Goal: Task Accomplishment & Management: Complete application form

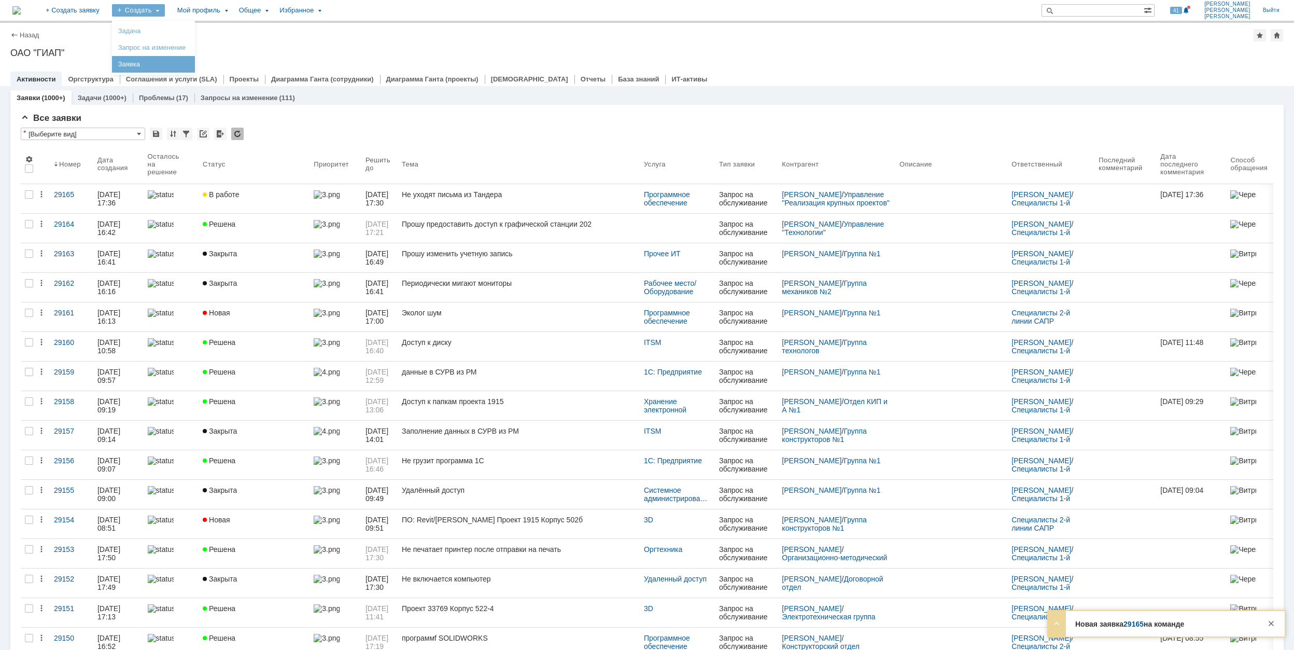
click at [193, 61] on link "Заявка" at bounding box center [153, 64] width 79 height 12
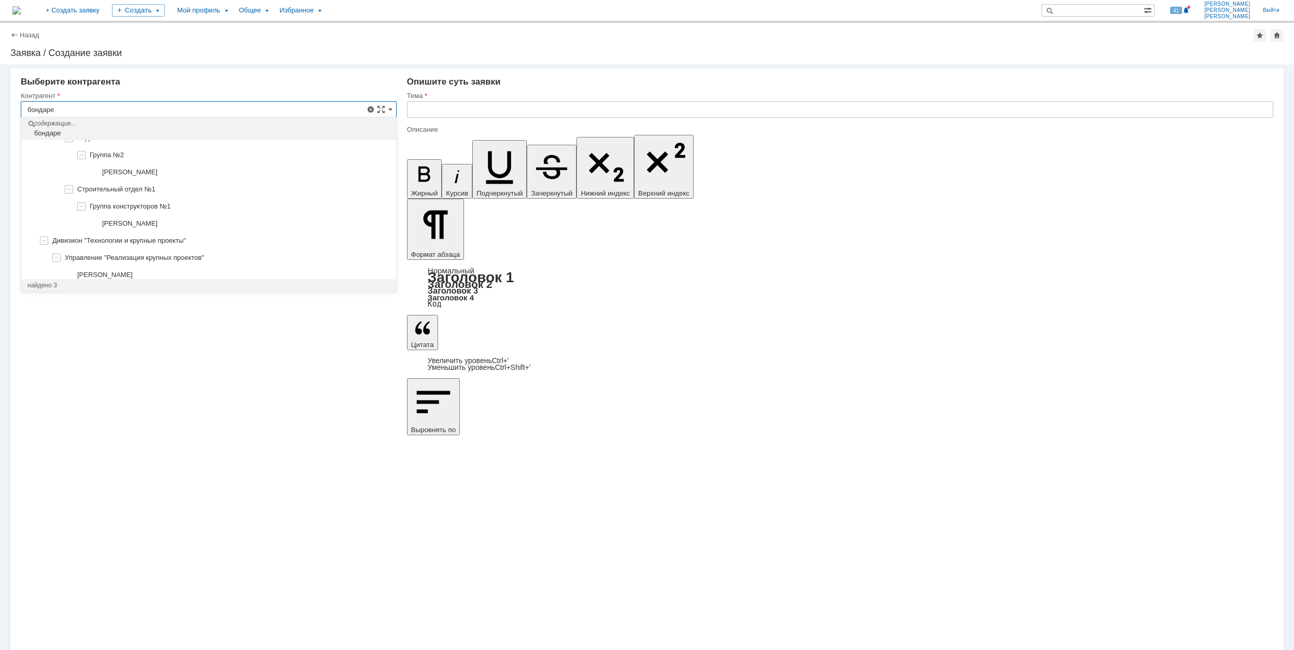
scroll to position [90, 0]
click at [216, 262] on div "[PERSON_NAME]" at bounding box center [208, 268] width 375 height 17
type input "[PERSON_NAME]"
type input "[GEOGRAPHIC_DATA]"
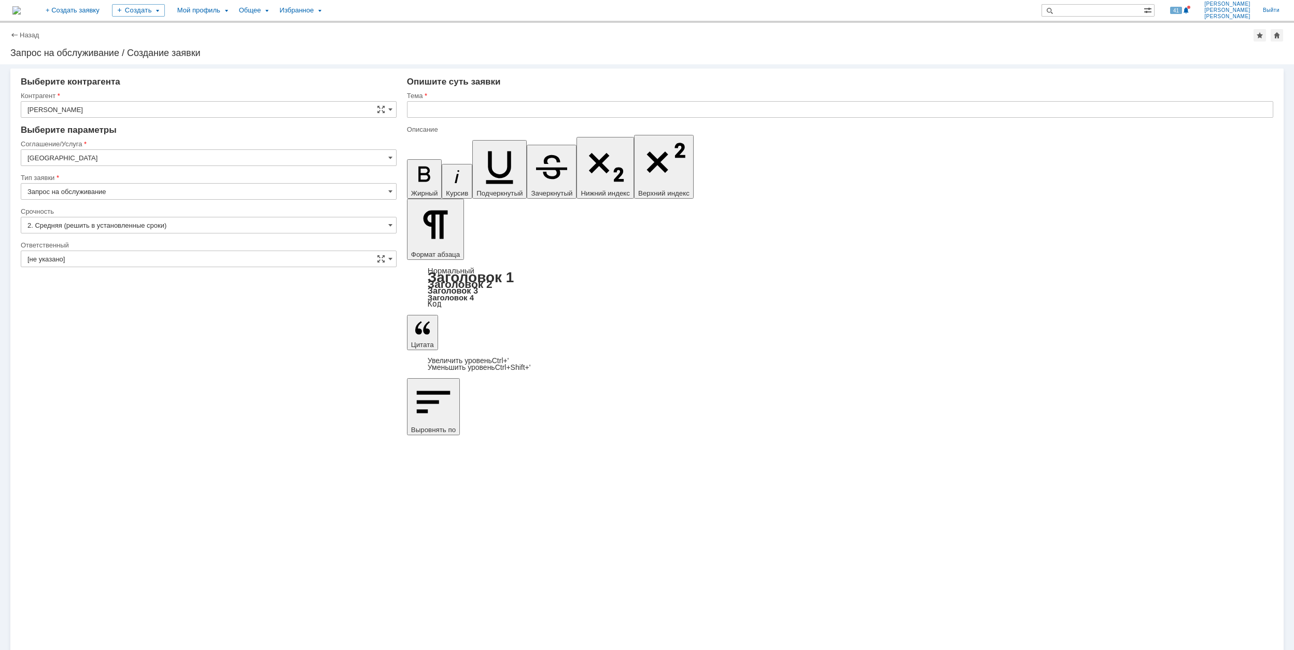
scroll to position [0, 0]
click at [125, 161] on input "[GEOGRAPHIC_DATA]" at bounding box center [209, 157] width 376 height 17
click at [224, 283] on span "Хранение электронной информации" at bounding box center [208, 279] width 362 height 8
type input "Хранение электронной информации"
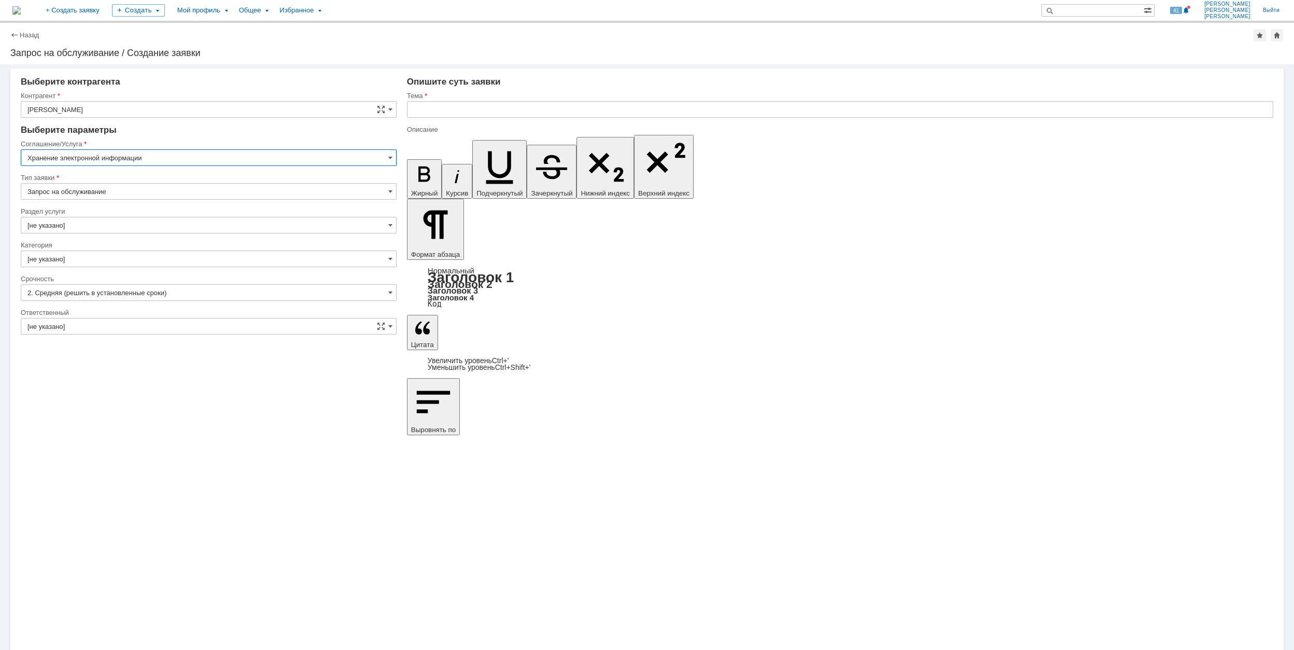
click at [146, 231] on input "[не указано]" at bounding box center [209, 225] width 376 height 17
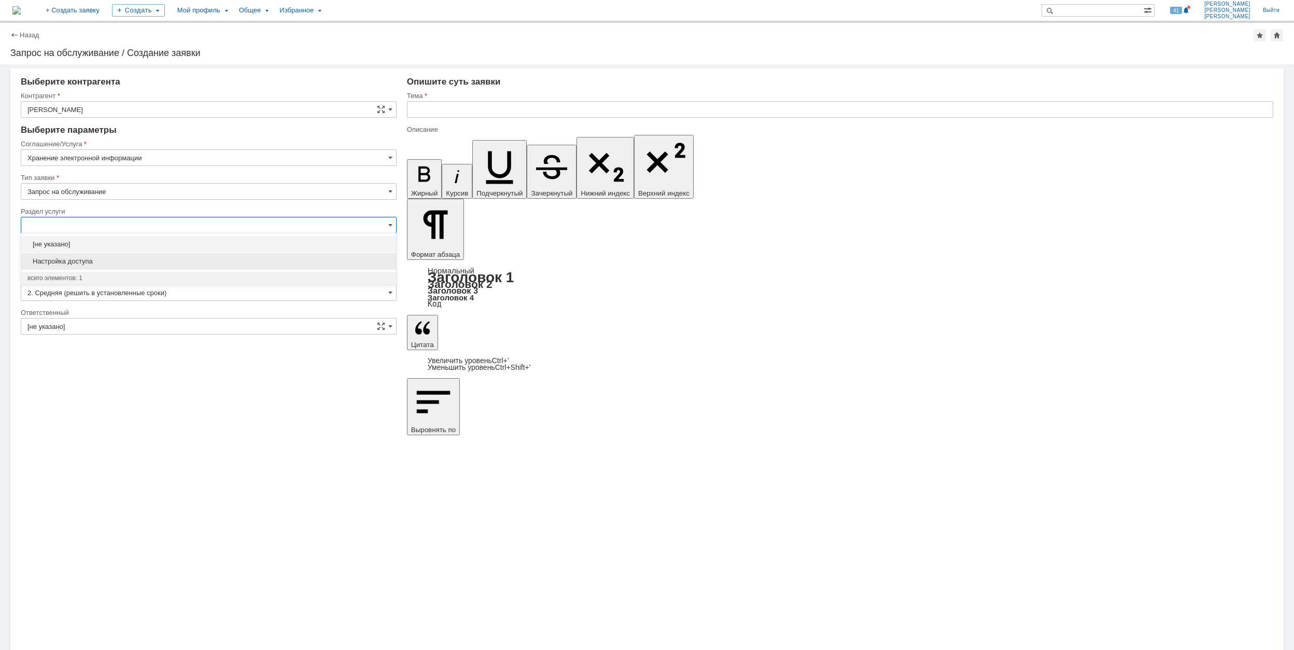
click at [153, 257] on span "Настройка доступа" at bounding box center [208, 261] width 362 height 8
type input "Настройка доступа"
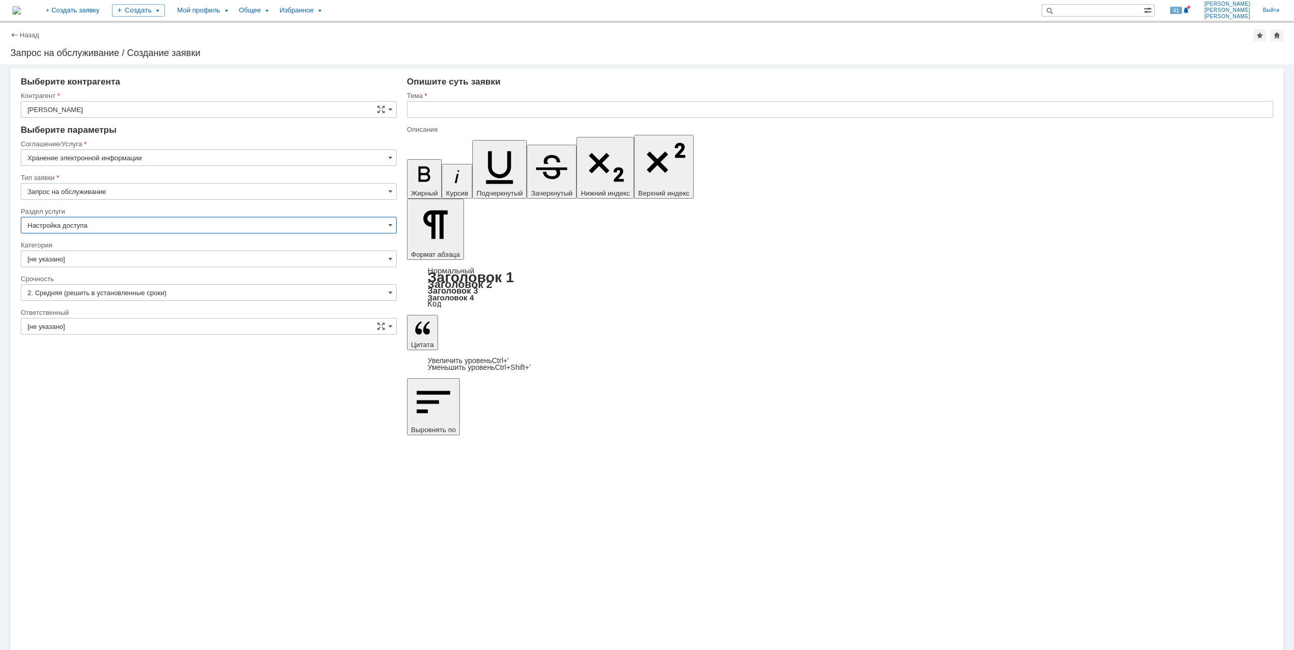
click at [139, 257] on input "[не указано]" at bounding box center [209, 258] width 376 height 17
type input "Настройка доступа"
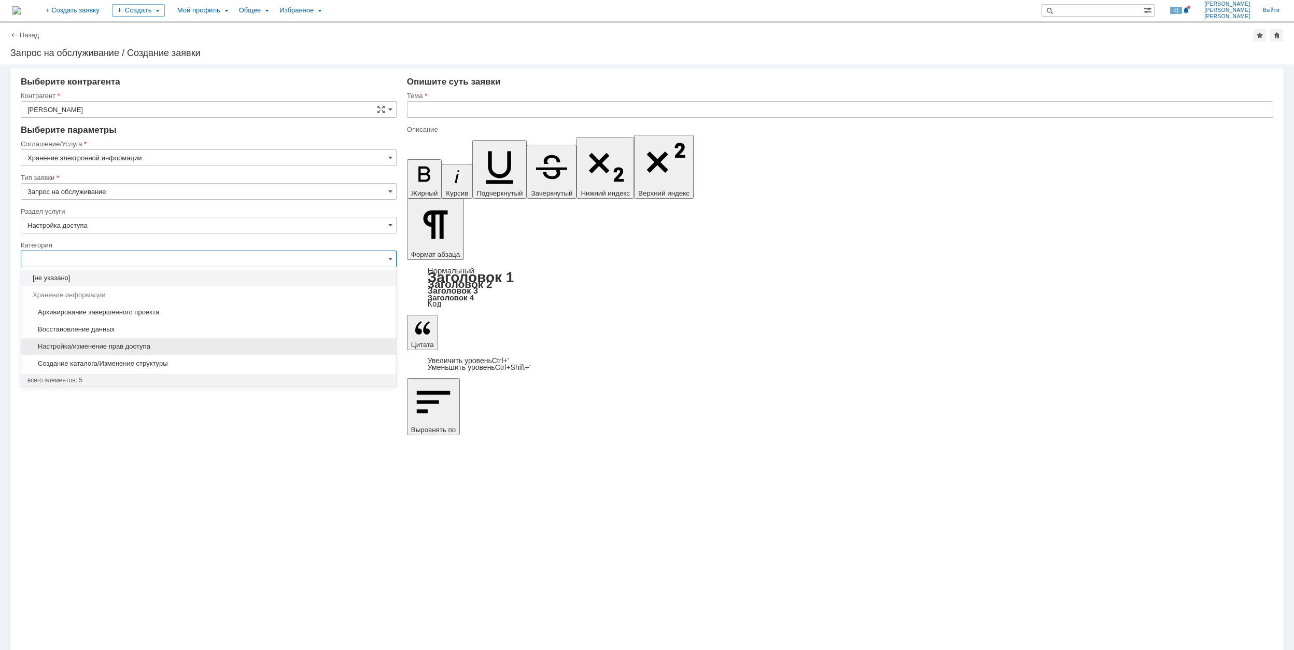
click at [181, 343] on span "Настройка/изменение прав доступа" at bounding box center [208, 346] width 362 height 8
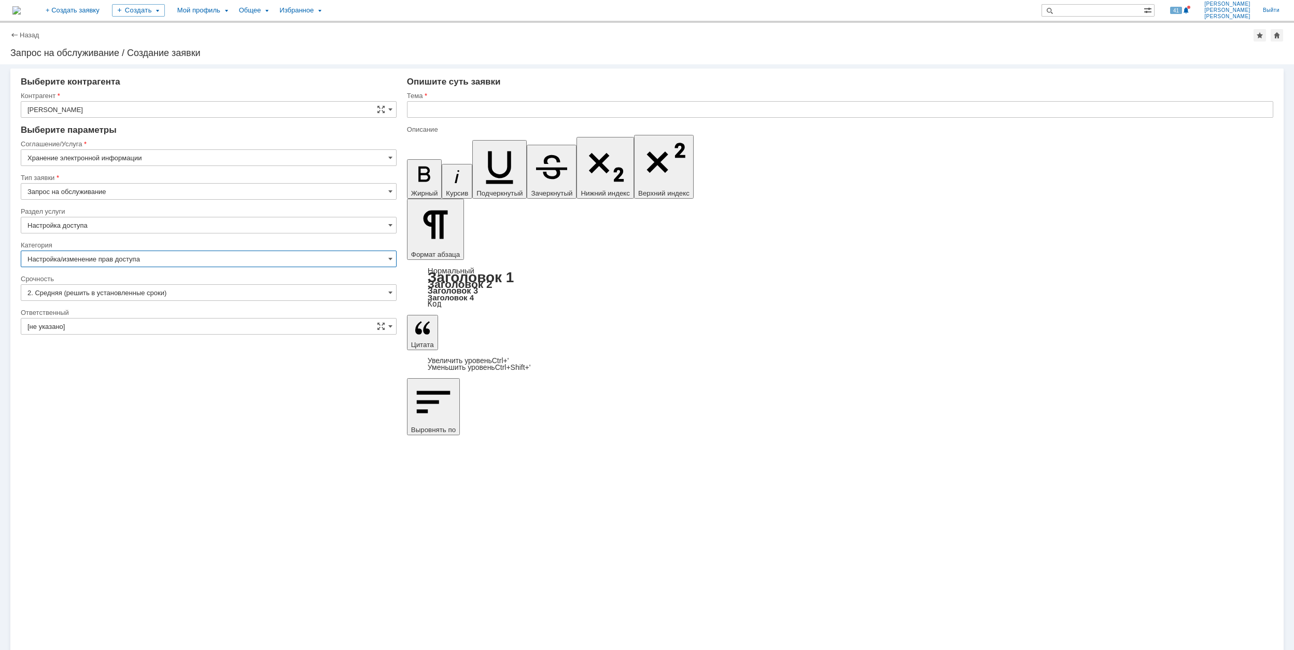
type input "Настройка/изменение прав доступа"
click at [159, 318] on input "[не указано]" at bounding box center [209, 326] width 376 height 17
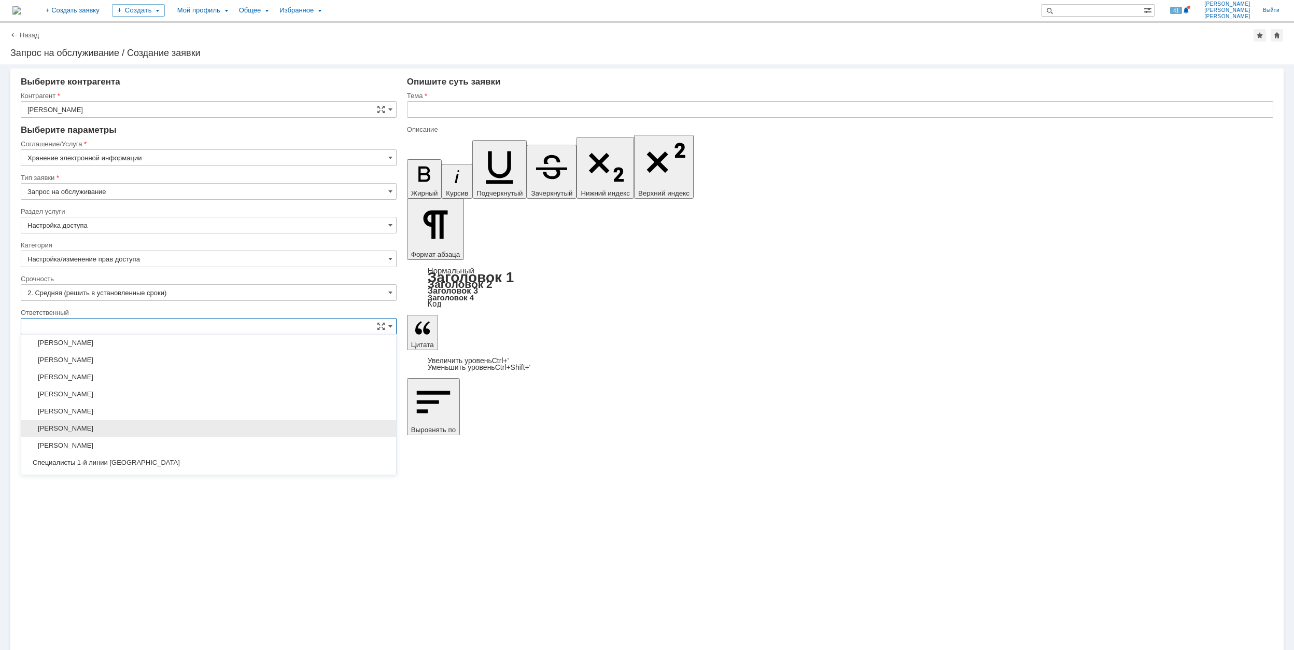
click at [194, 430] on span "[PERSON_NAME]" at bounding box center [208, 428] width 362 height 8
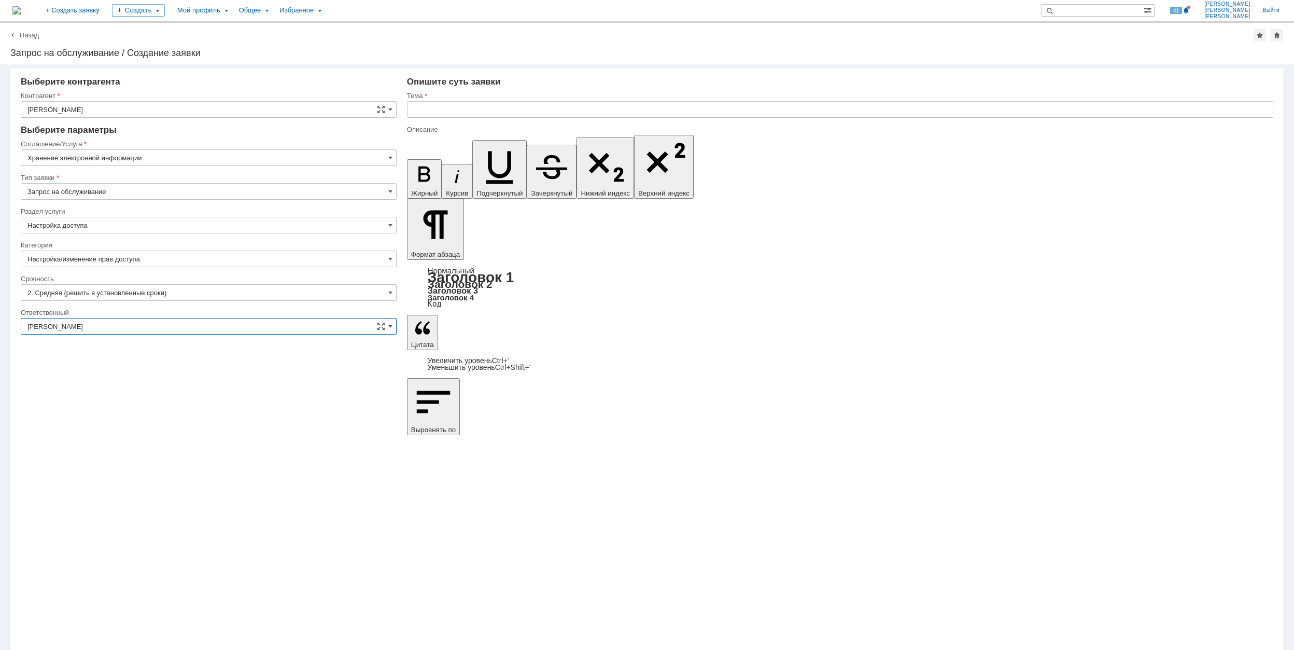
type input "[PERSON_NAME]"
click at [477, 108] on input "text" at bounding box center [840, 109] width 866 height 17
drag, startPoint x: 451, startPoint y: 101, endPoint x: 411, endPoint y: 106, distance: 40.3
click at [411, 106] on input "М" at bounding box center [840, 109] width 866 height 17
paste input "\\Rumofsv0001\2046_поставка_оборудования_укл-7-76$"
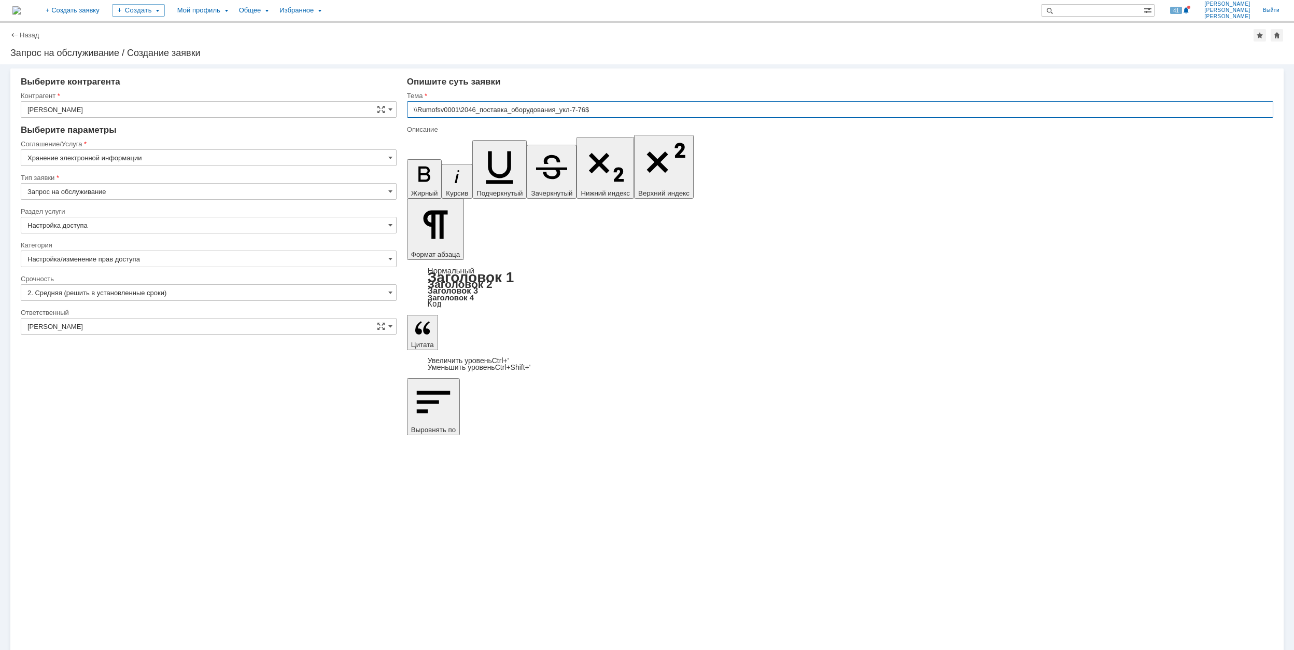
type input "\\Rumofsv0001\2046_поставка_оборудования_укл-7-76$"
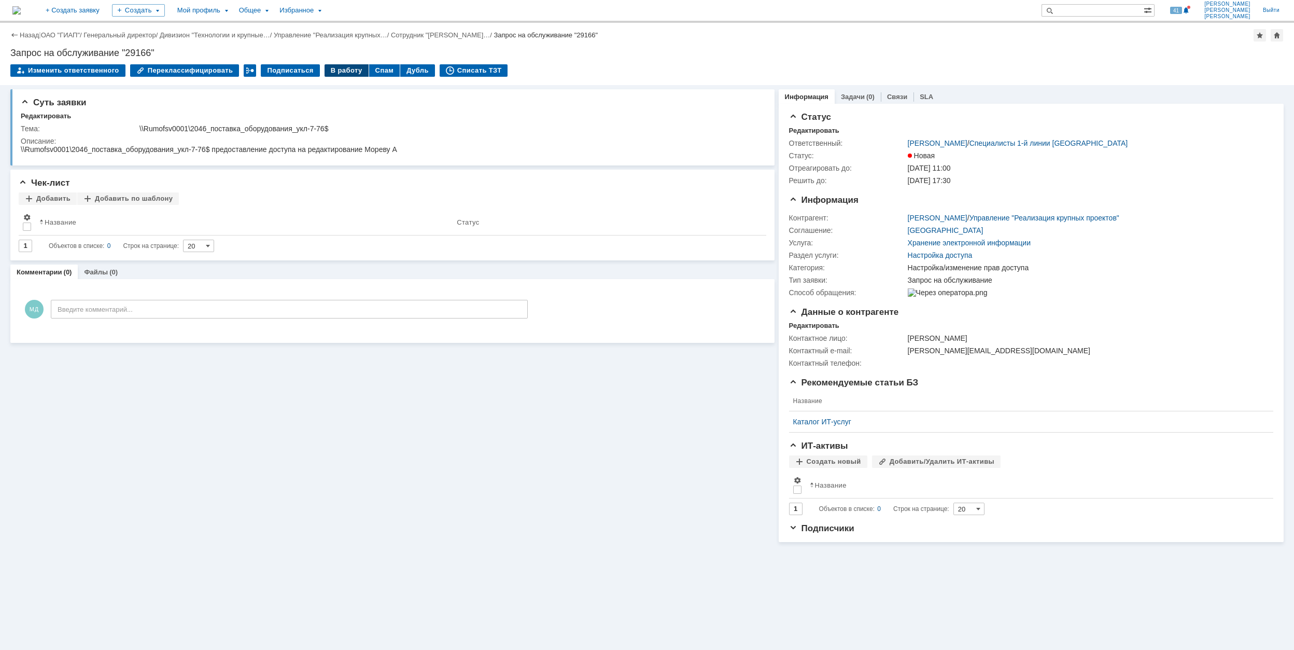
click at [341, 68] on div "В работу" at bounding box center [347, 70] width 44 height 12
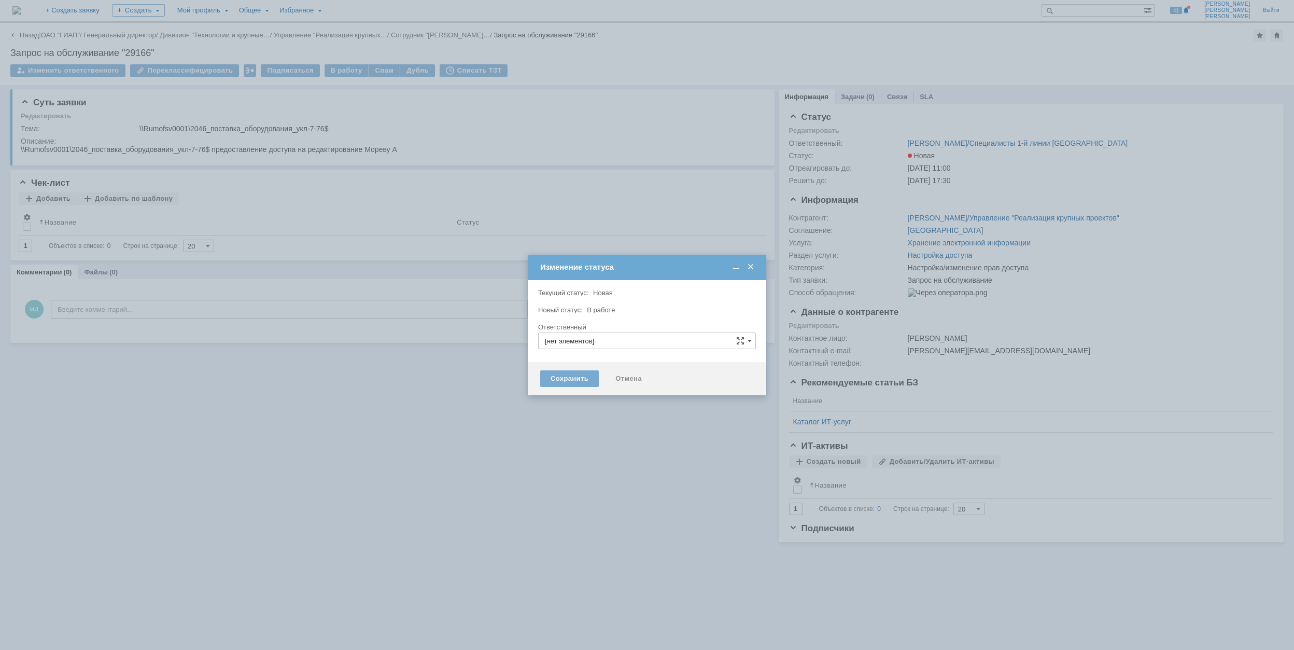
type input "[PERSON_NAME]"
type input "Настройка/изменение прав доступа"
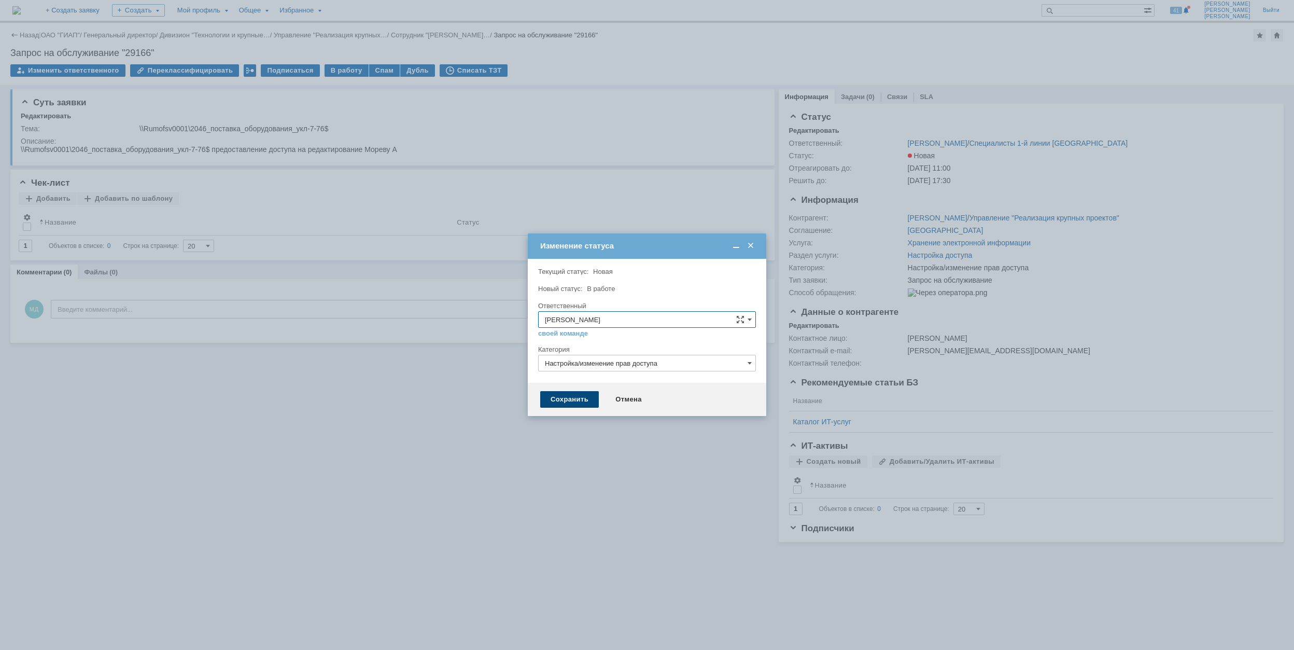
click at [571, 398] on div "Сохранить" at bounding box center [569, 399] width 59 height 17
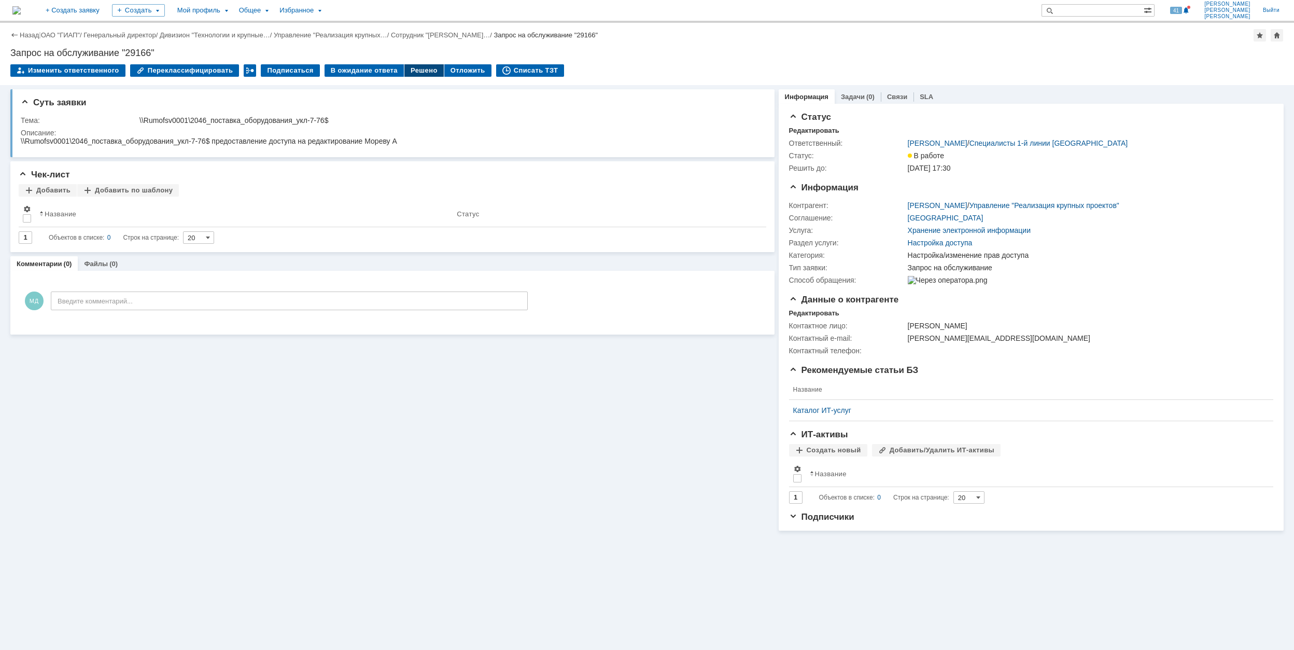
click at [415, 66] on div "Решено" at bounding box center [423, 70] width 39 height 12
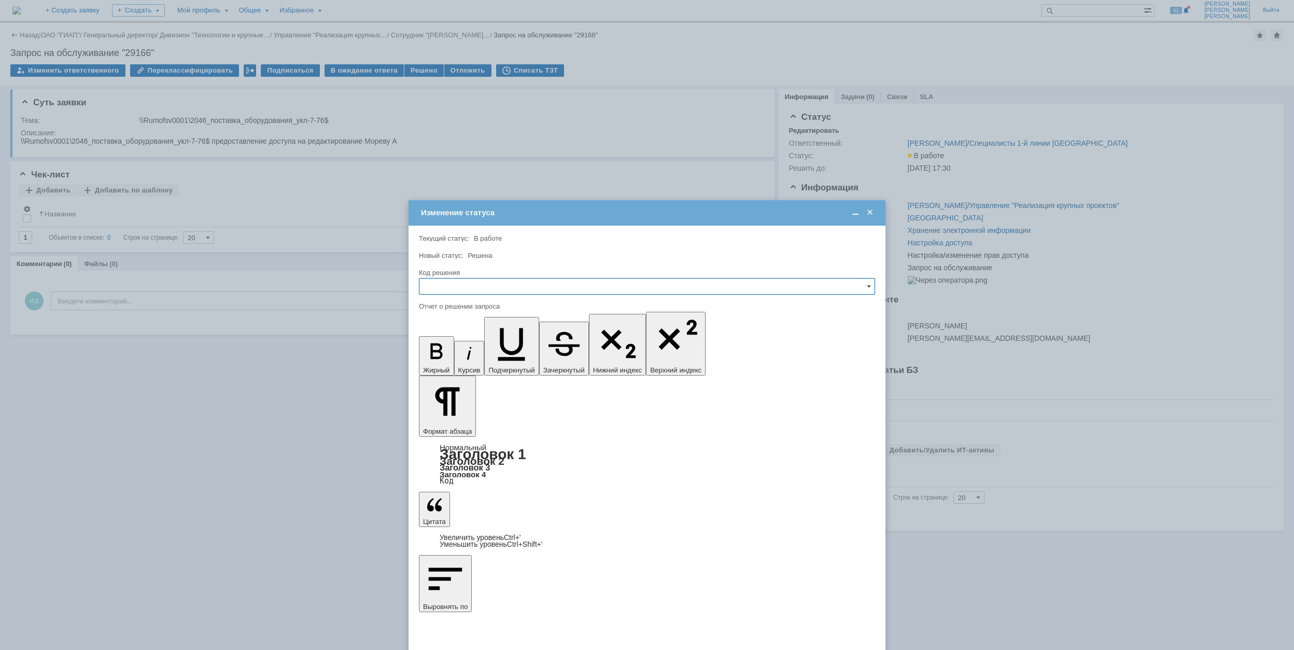
click at [575, 287] on input "text" at bounding box center [647, 286] width 456 height 17
click at [507, 357] on span "Решено" at bounding box center [647, 357] width 443 height 8
type input "Решено"
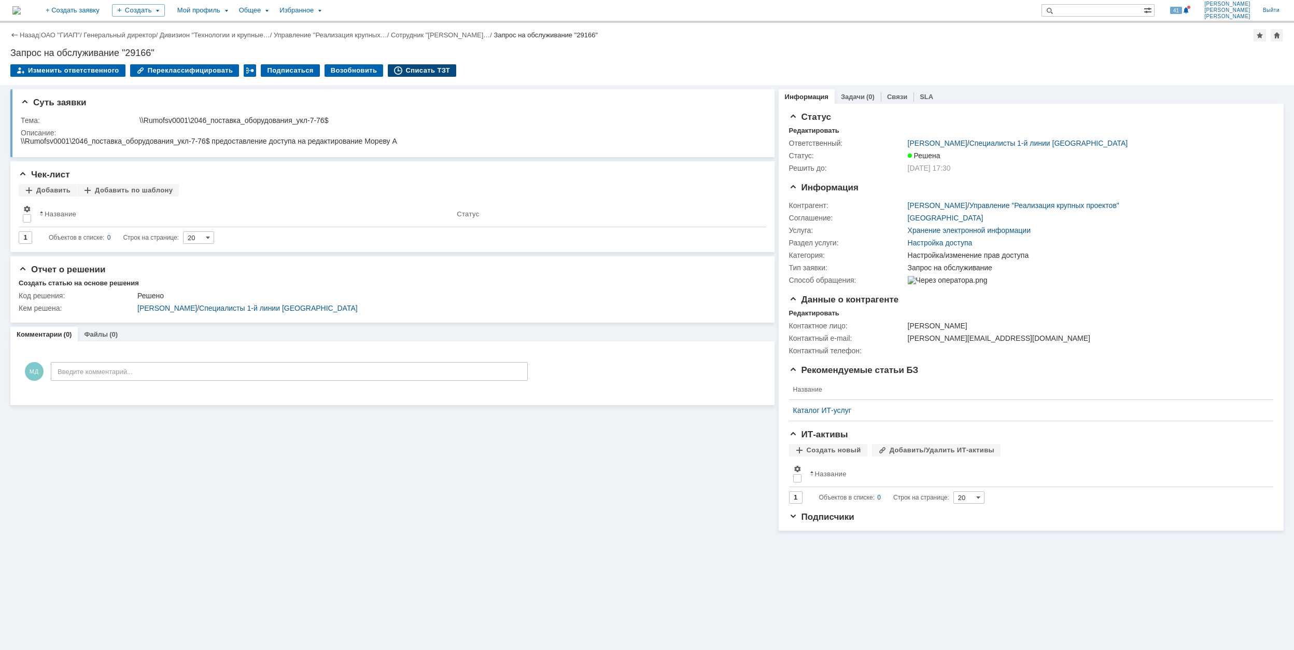
click at [400, 69] on div "Списать ТЗТ" at bounding box center [422, 70] width 68 height 12
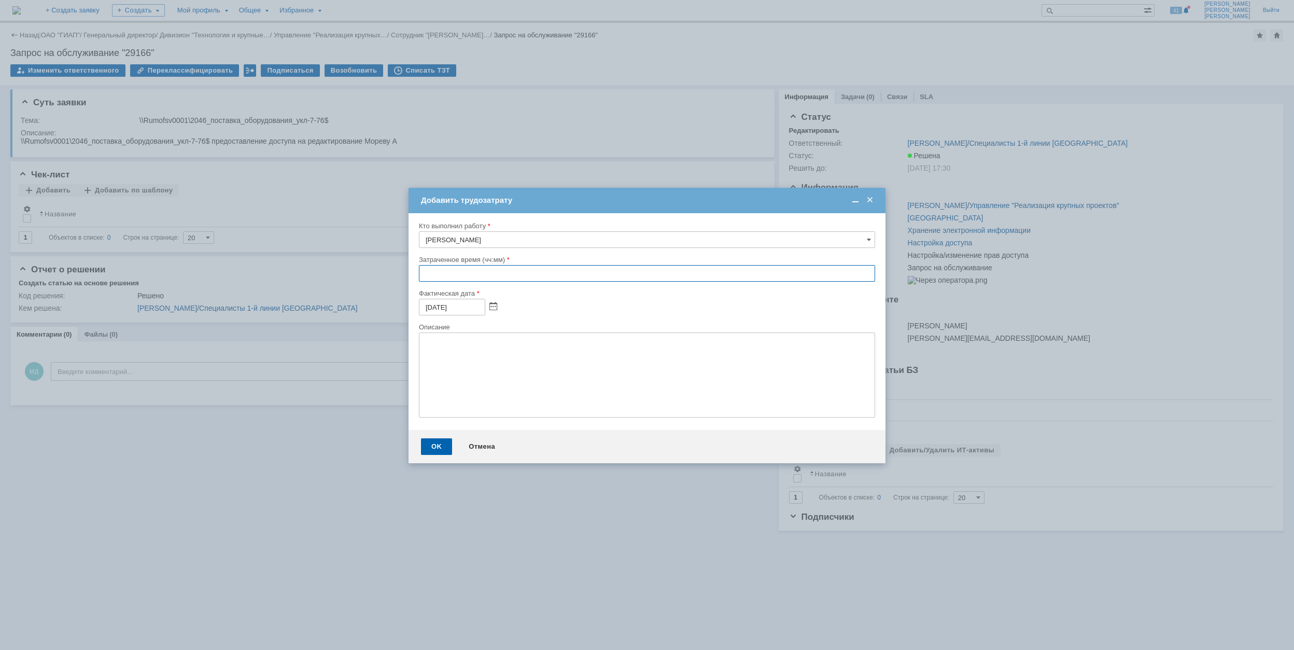
drag, startPoint x: 424, startPoint y: 278, endPoint x: 425, endPoint y: 256, distance: 22.3
click at [424, 276] on input "text" at bounding box center [647, 273] width 456 height 17
type input "00:30"
click at [440, 446] on div "OK" at bounding box center [436, 446] width 31 height 17
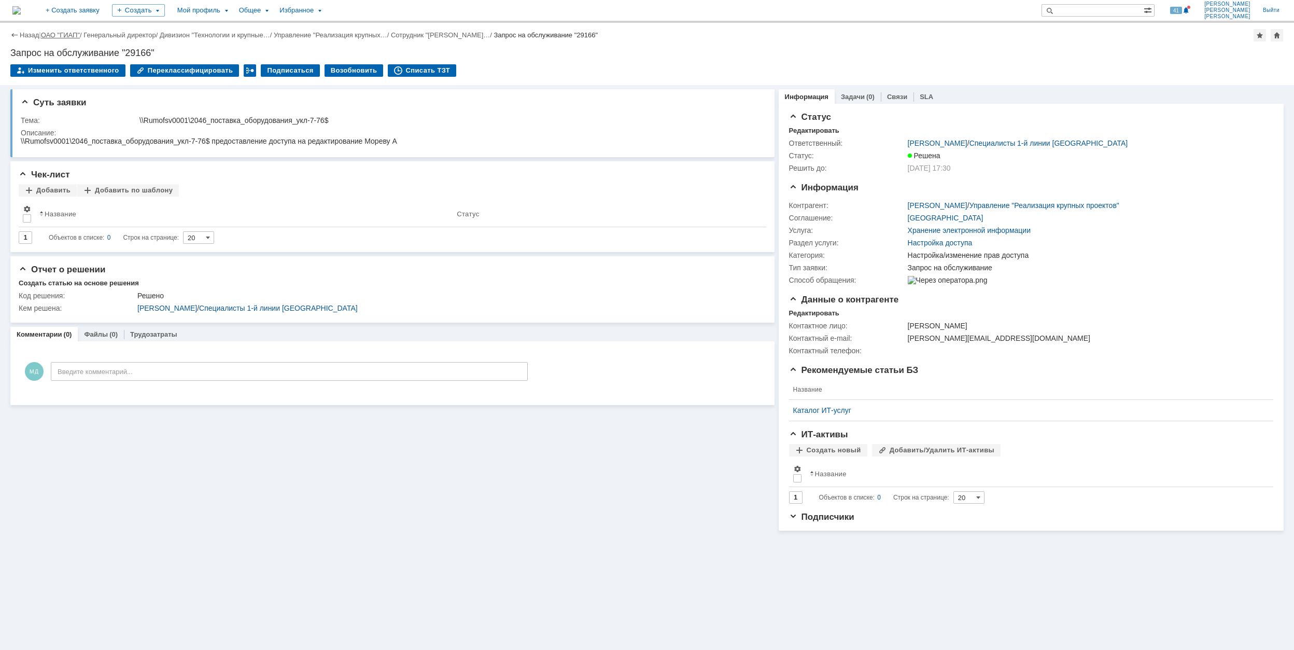
click at [63, 33] on link "ОАО "ГИАП"" at bounding box center [60, 35] width 39 height 8
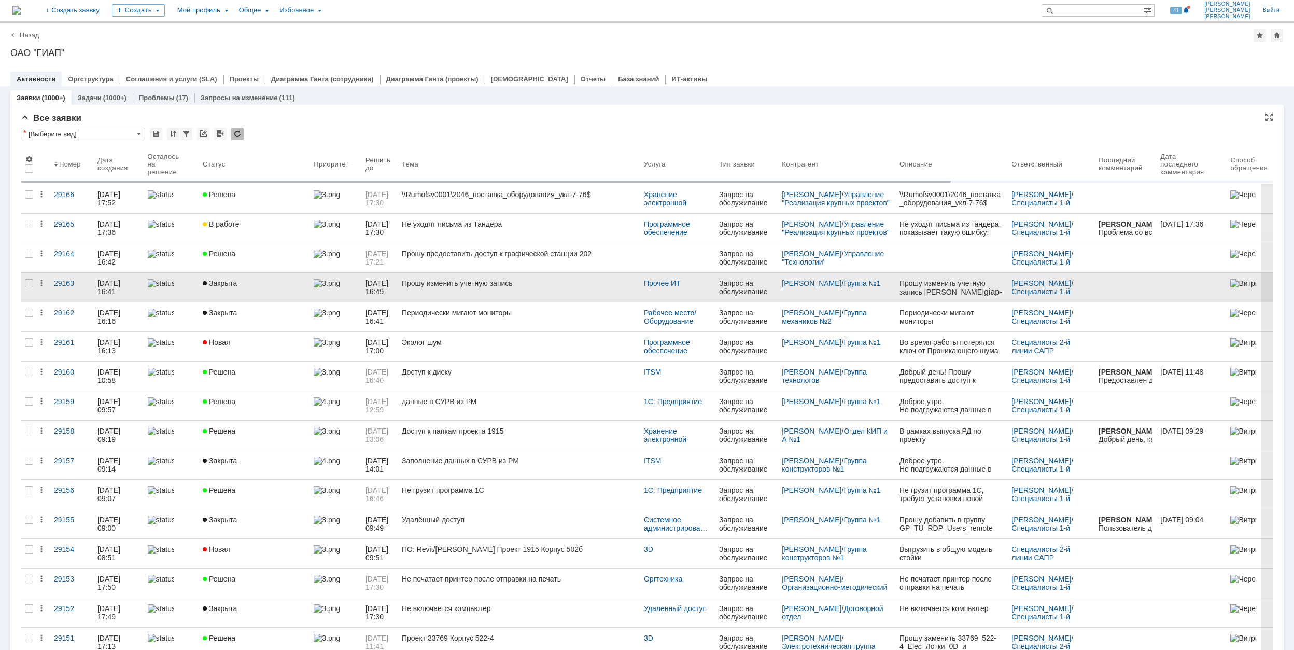
click at [562, 287] on div "Прошу изменить учетную запись" at bounding box center [519, 283] width 234 height 8
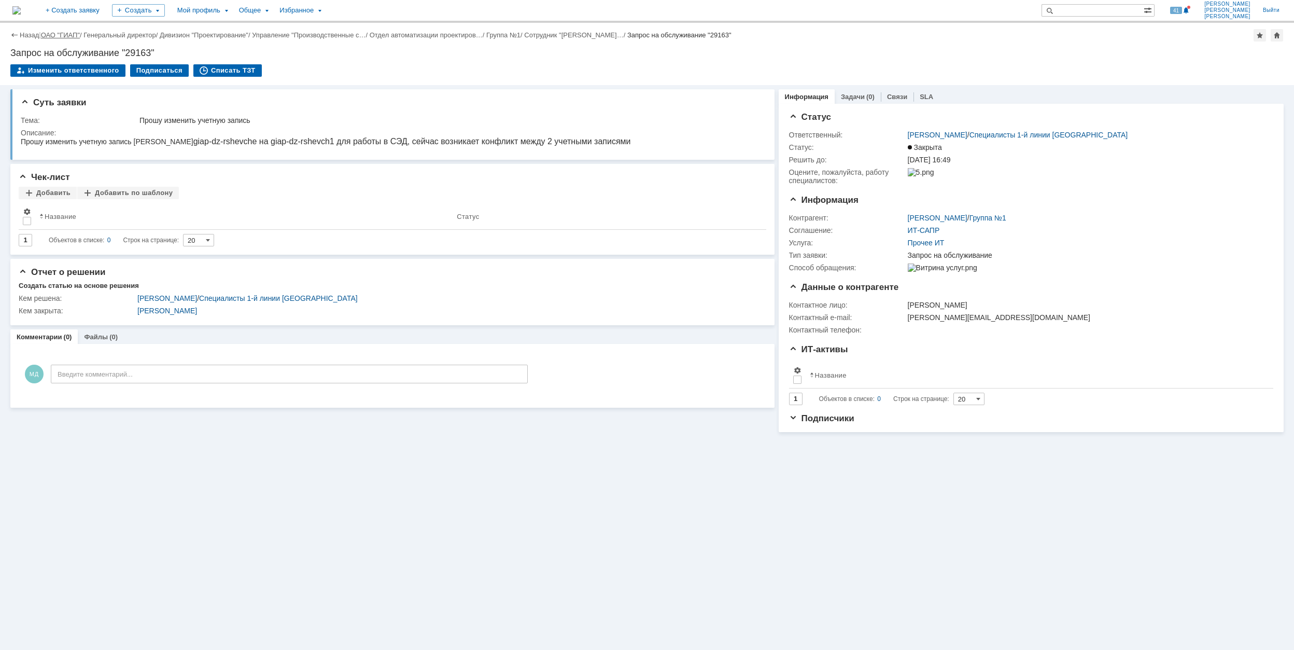
click at [64, 36] on link "ОАО "ГИАП"" at bounding box center [60, 35] width 39 height 8
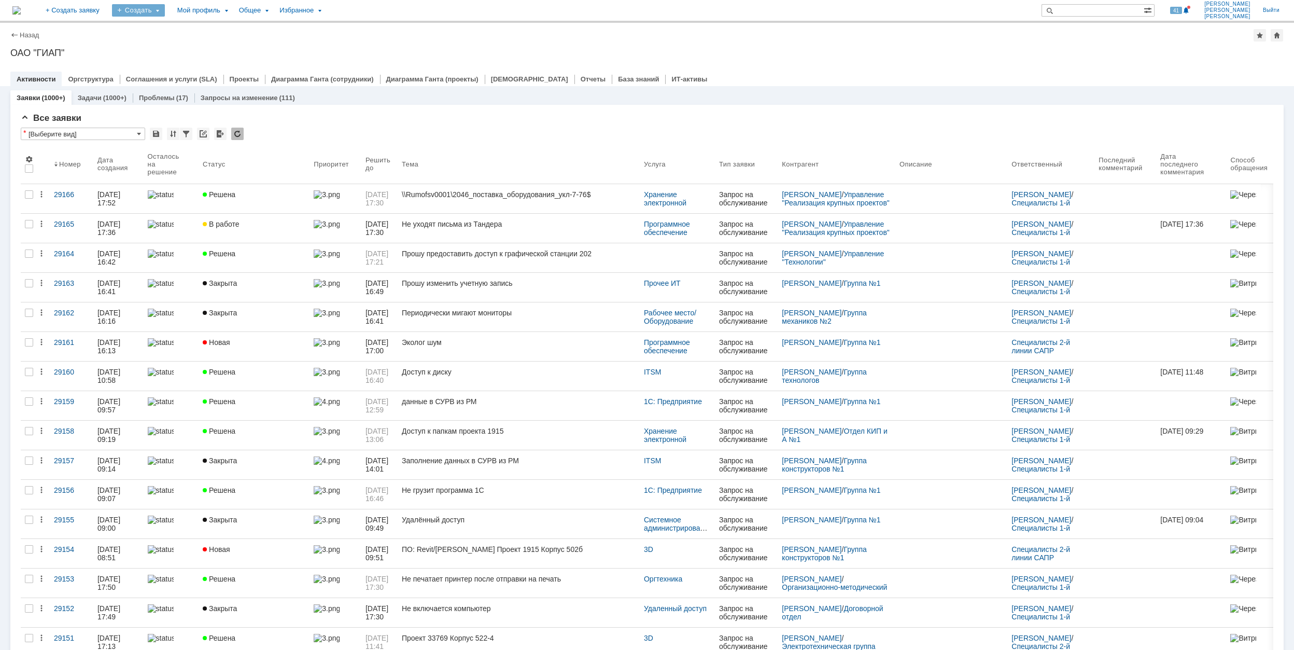
click at [165, 9] on div "Создать" at bounding box center [138, 10] width 53 height 12
click at [193, 59] on link "Заявка" at bounding box center [153, 64] width 79 height 12
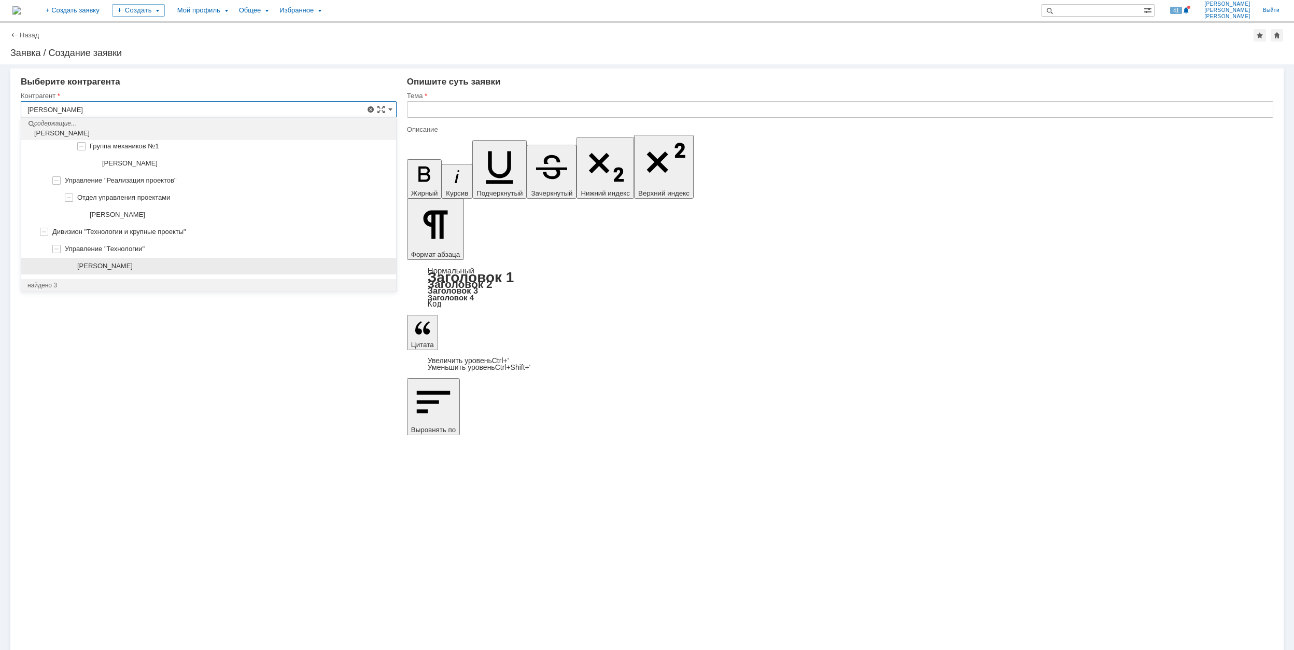
click at [275, 268] on div "[PERSON_NAME]" at bounding box center [233, 266] width 313 height 8
type input "[PERSON_NAME]"
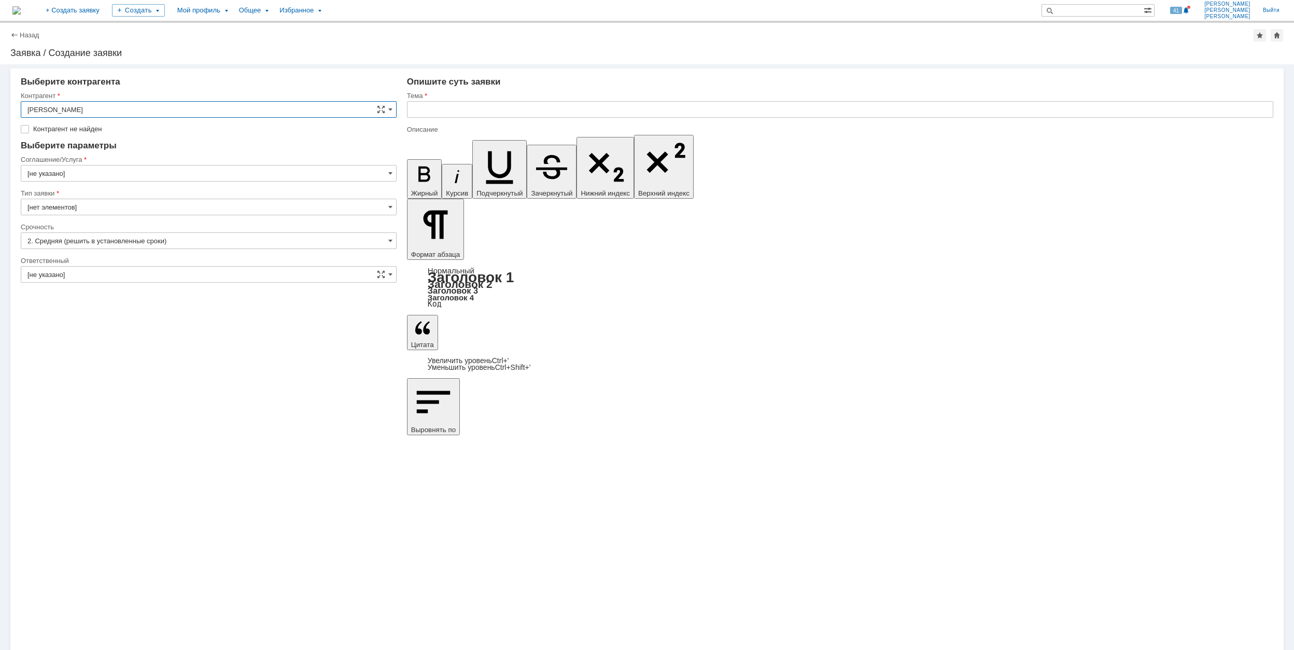
type input "[GEOGRAPHIC_DATA]"
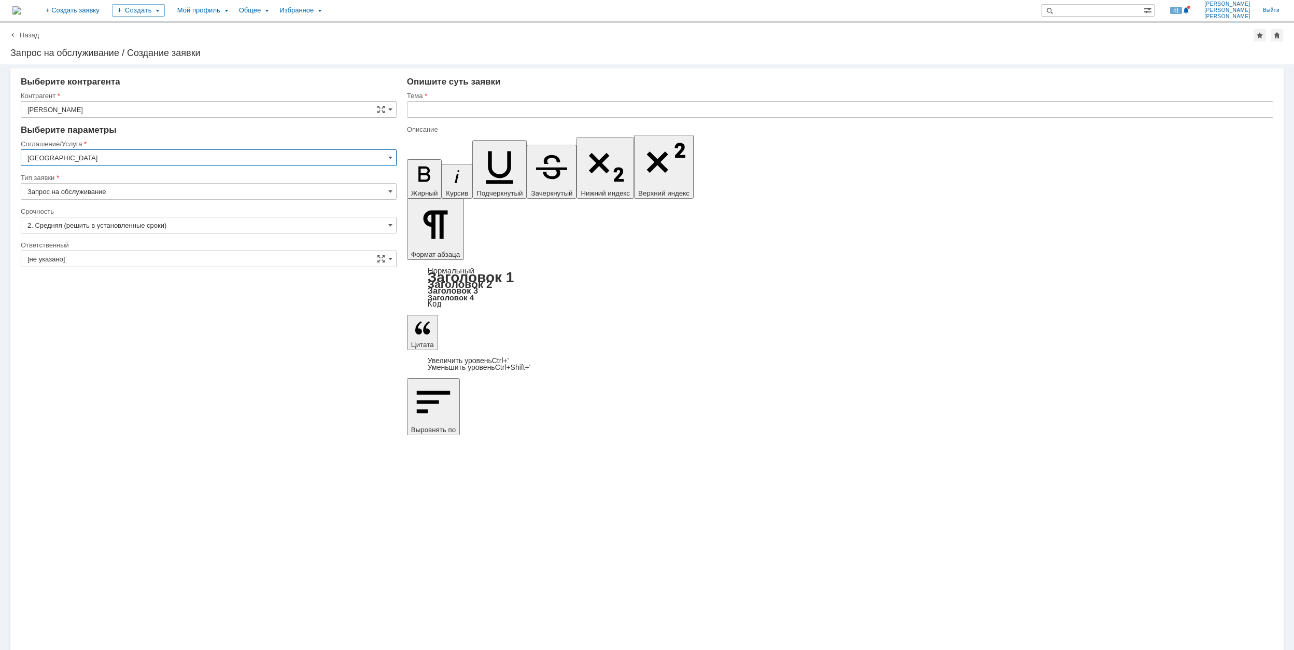
click at [156, 157] on input "[GEOGRAPHIC_DATA]" at bounding box center [209, 157] width 376 height 17
click at [164, 177] on span "Прочее" at bounding box center [208, 174] width 362 height 8
type input "Прочее"
click at [131, 192] on input "Запрос на обслуживание" at bounding box center [209, 191] width 376 height 17
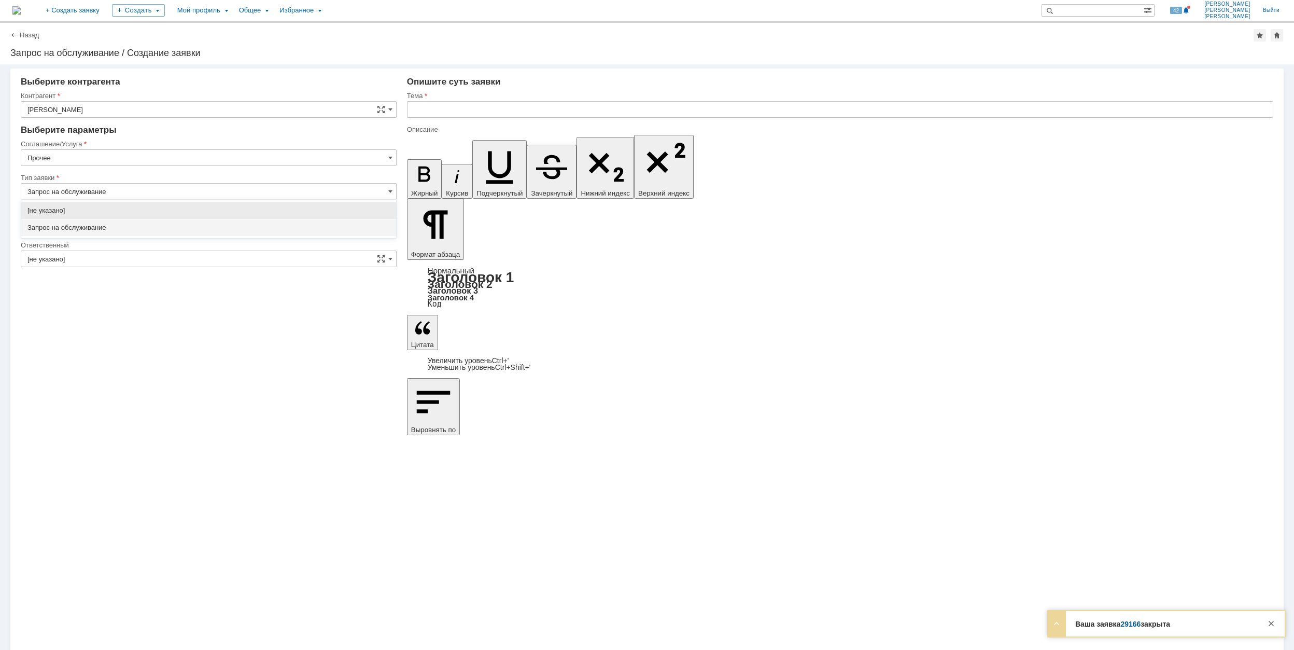
click at [156, 223] on div "Запрос на обслуживание" at bounding box center [208, 227] width 375 height 17
type input "Запрос на обслуживание"
click at [160, 260] on input "[не указано]" at bounding box center [209, 258] width 376 height 17
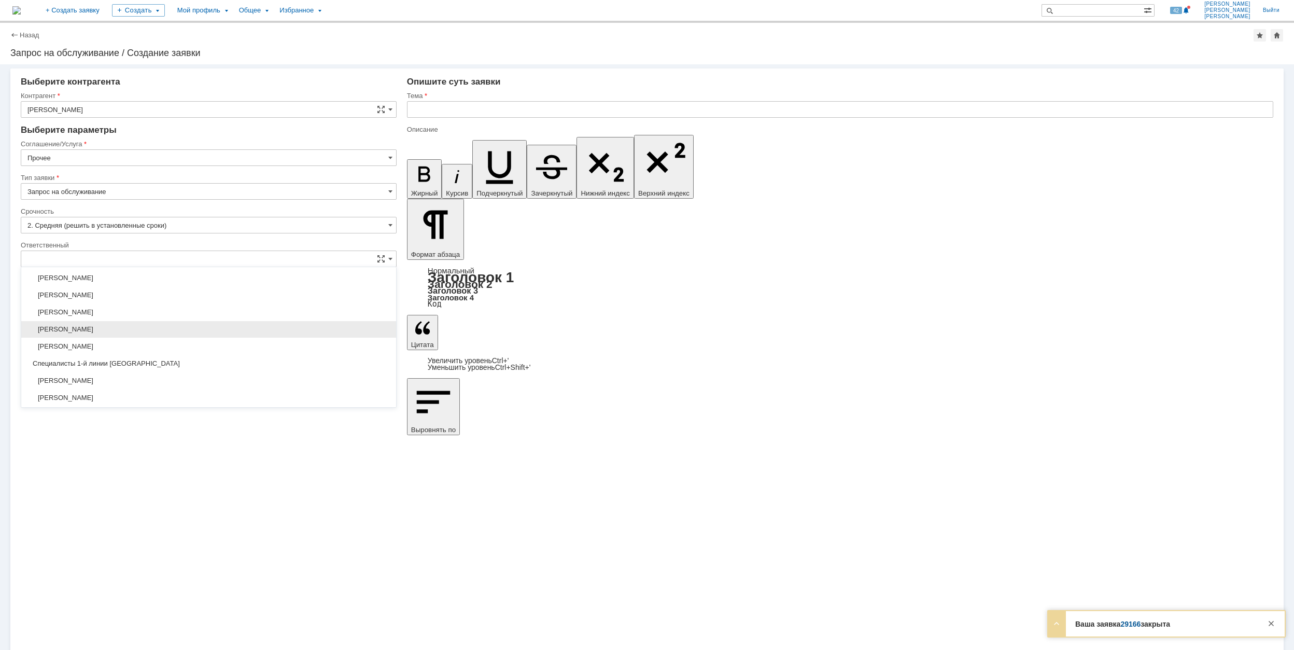
click at [179, 330] on span "[PERSON_NAME]" at bounding box center [208, 329] width 362 height 8
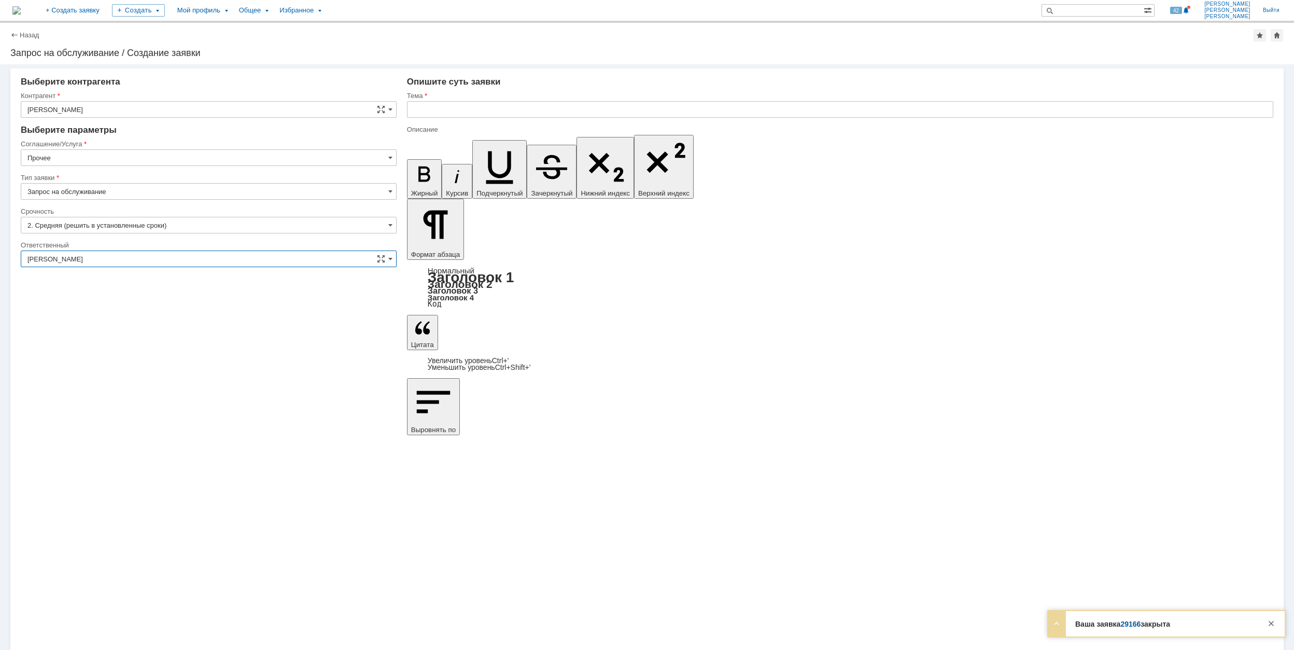
type input "[PERSON_NAME]"
click at [537, 105] on input "text" at bounding box center [840, 109] width 866 height 17
paste input "chemcad"
type input "chemcad"
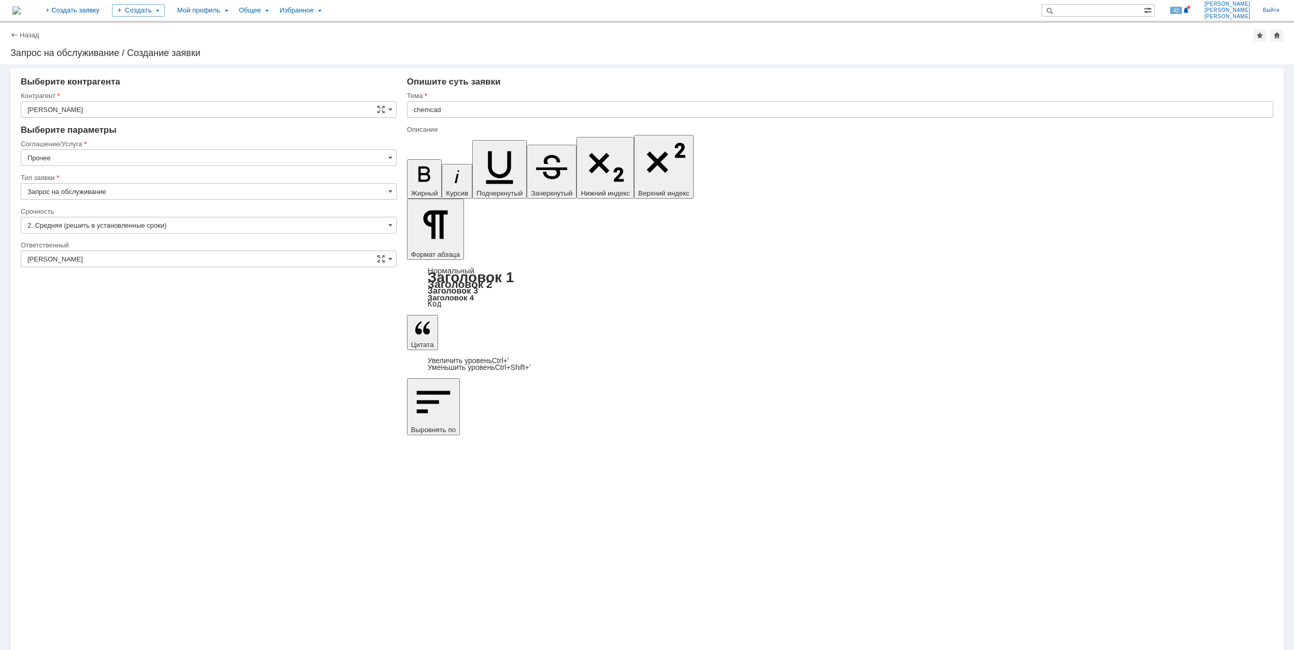
scroll to position [4, 3]
drag, startPoint x: 419, startPoint y: 4553, endPoint x: 819, endPoint y: 4704, distance: 426.8
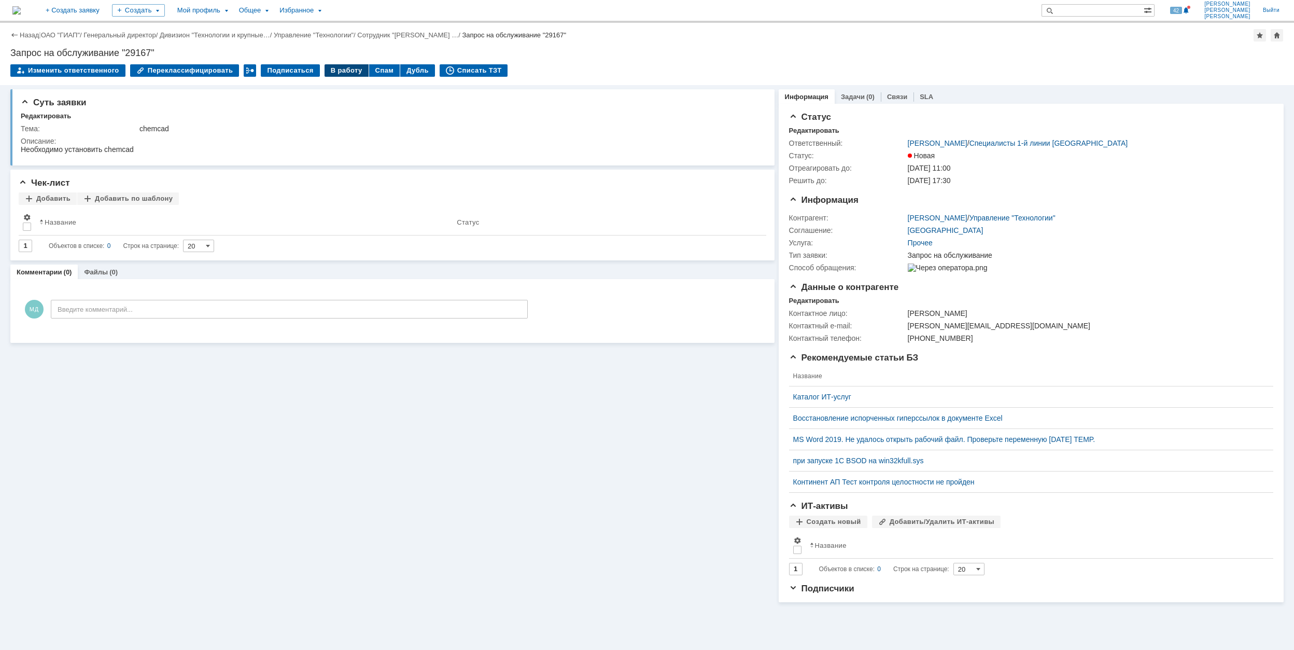
click at [344, 71] on div "В работу" at bounding box center [347, 70] width 44 height 12
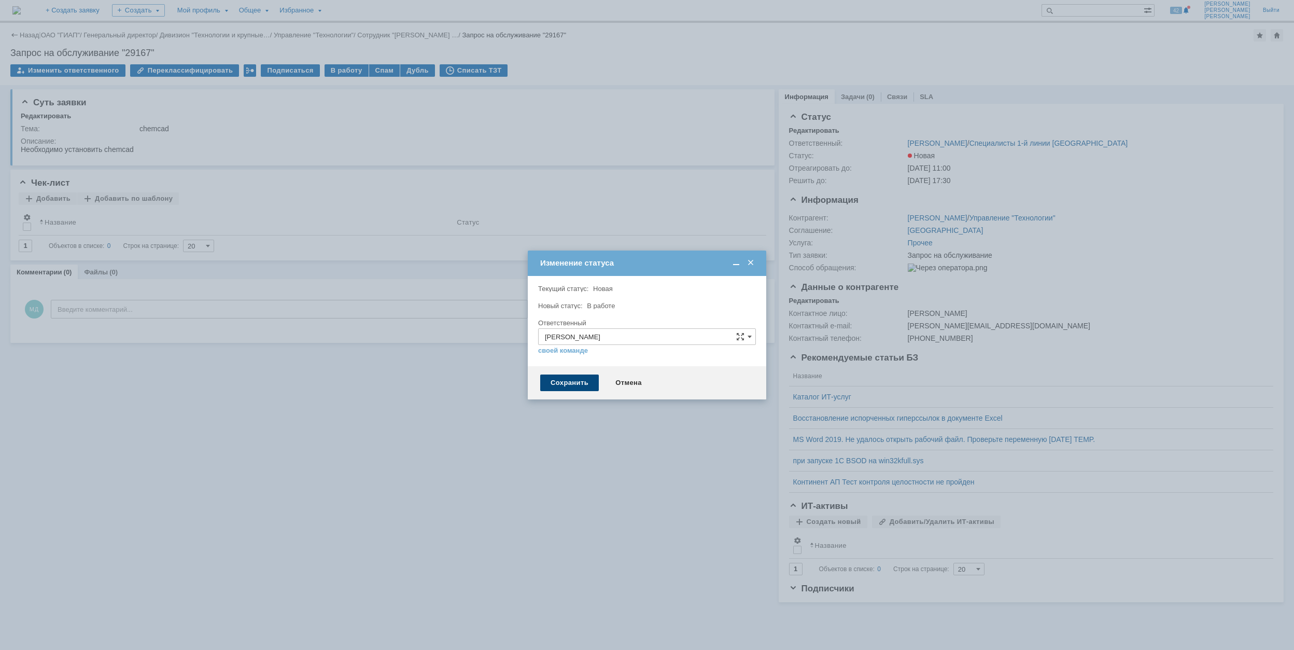
click at [572, 384] on div "Сохранить" at bounding box center [569, 382] width 59 height 17
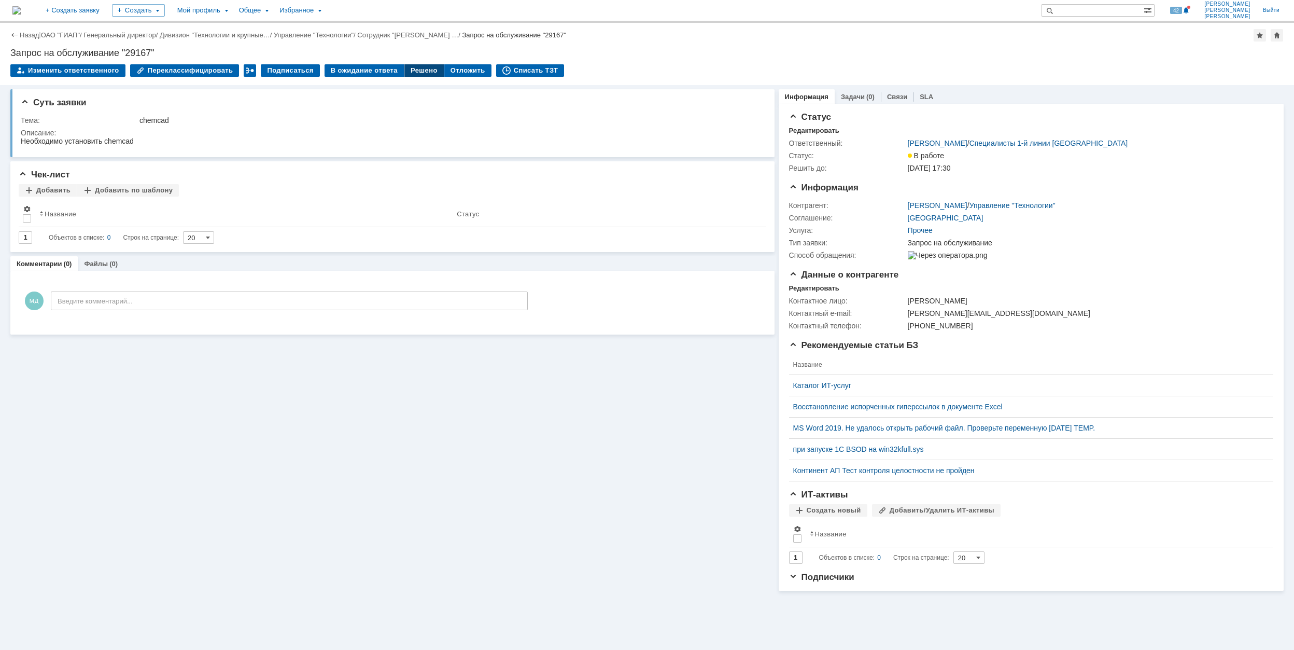
click at [411, 71] on div "Решено" at bounding box center [423, 70] width 39 height 12
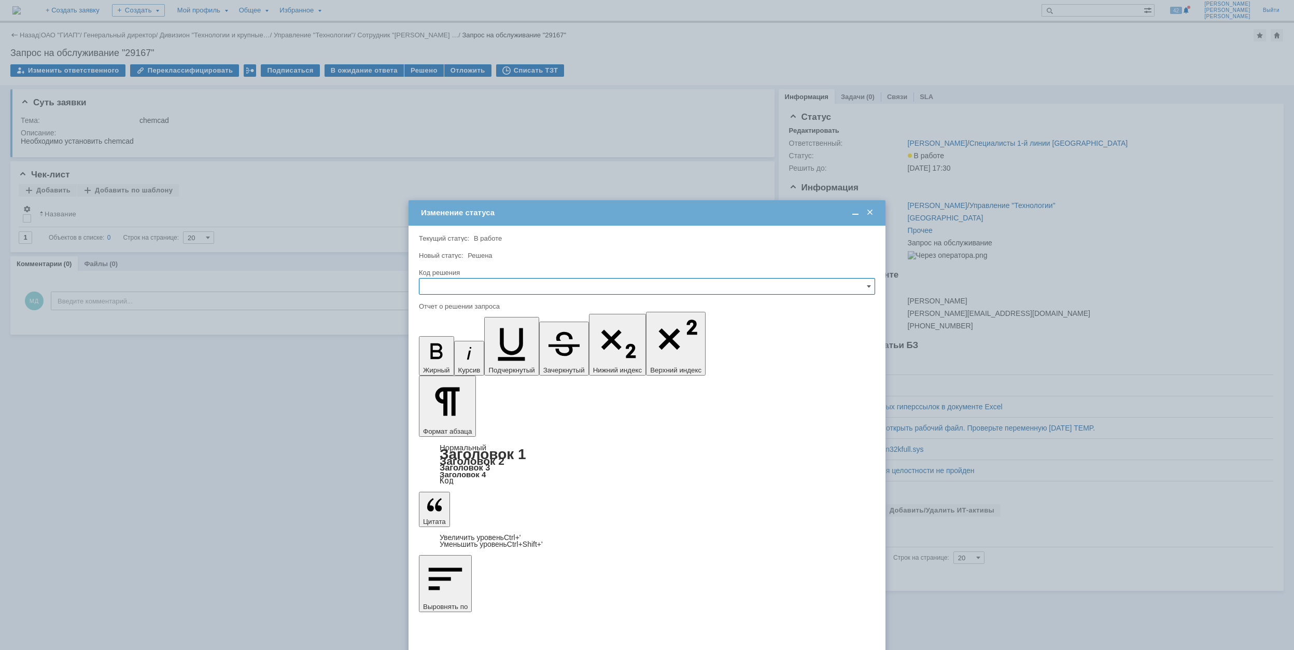
click at [446, 280] on input "text" at bounding box center [647, 286] width 456 height 17
click at [455, 356] on span "Решено" at bounding box center [647, 357] width 443 height 8
type input "Решено"
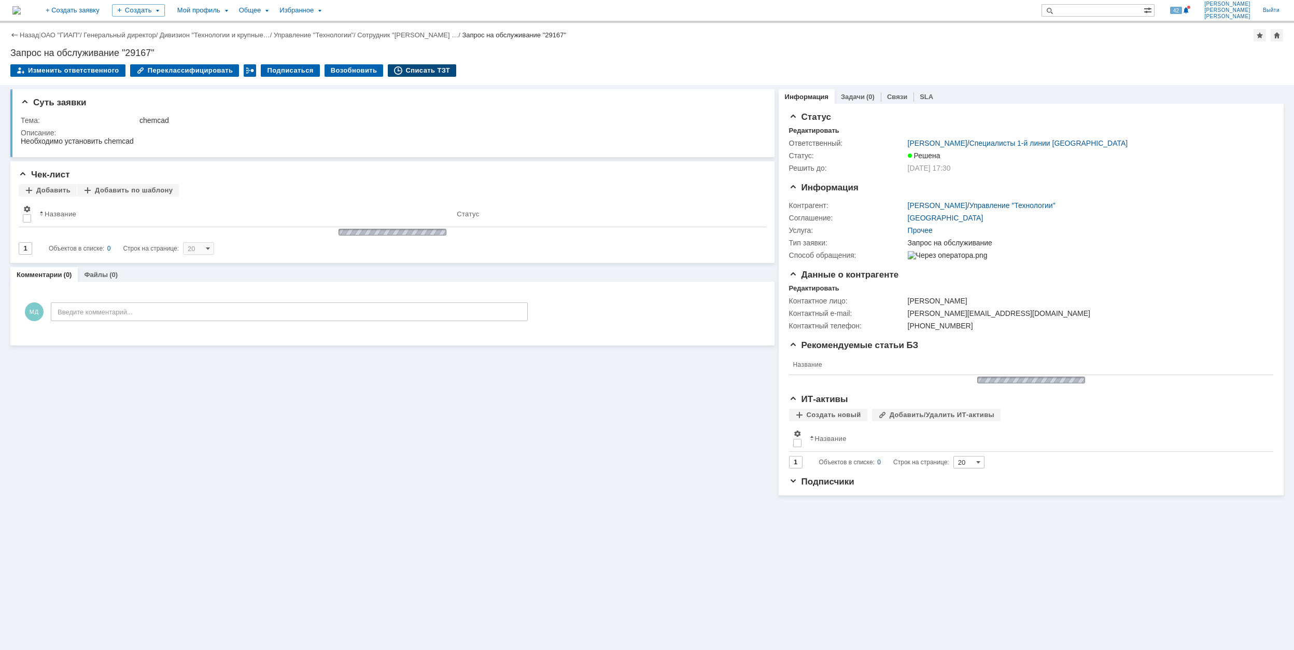
click at [411, 73] on div "Списать ТЗТ" at bounding box center [422, 70] width 68 height 12
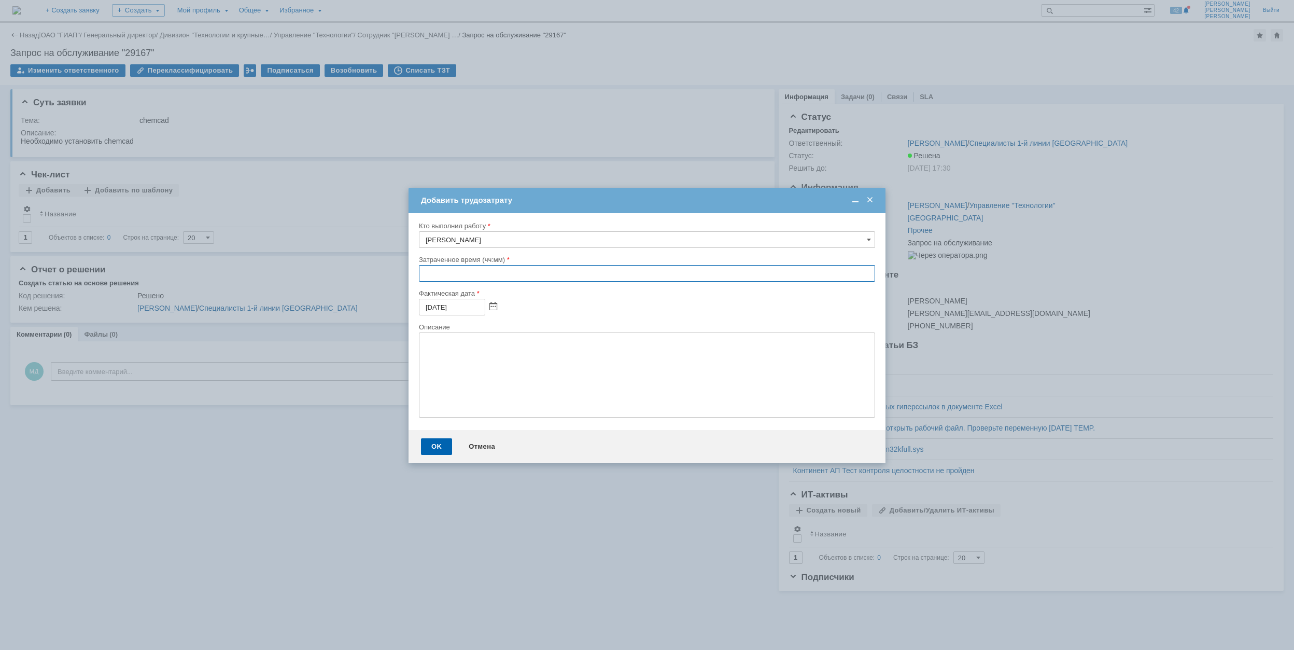
click at [424, 276] on input "text" at bounding box center [647, 273] width 456 height 17
type input "03:00"
click at [428, 446] on div "OK" at bounding box center [436, 446] width 31 height 17
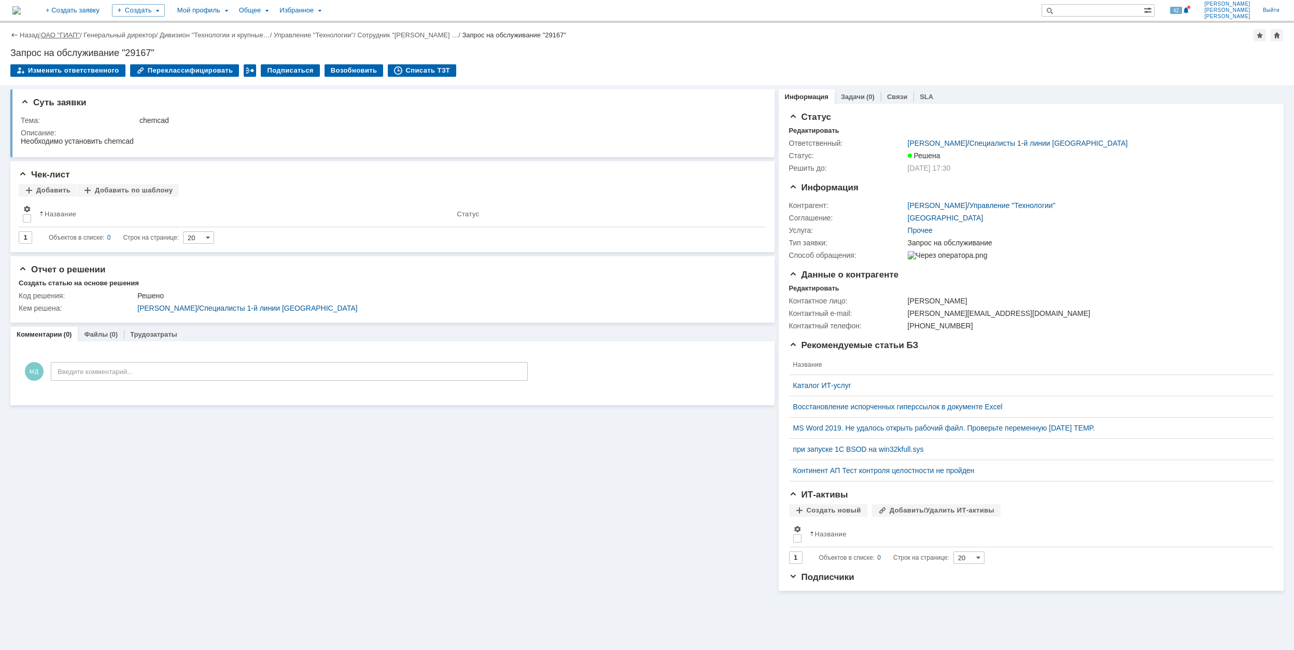
click at [74, 31] on link "ОАО "ГИАП"" at bounding box center [60, 35] width 39 height 8
